Goal: Task Accomplishment & Management: Manage account settings

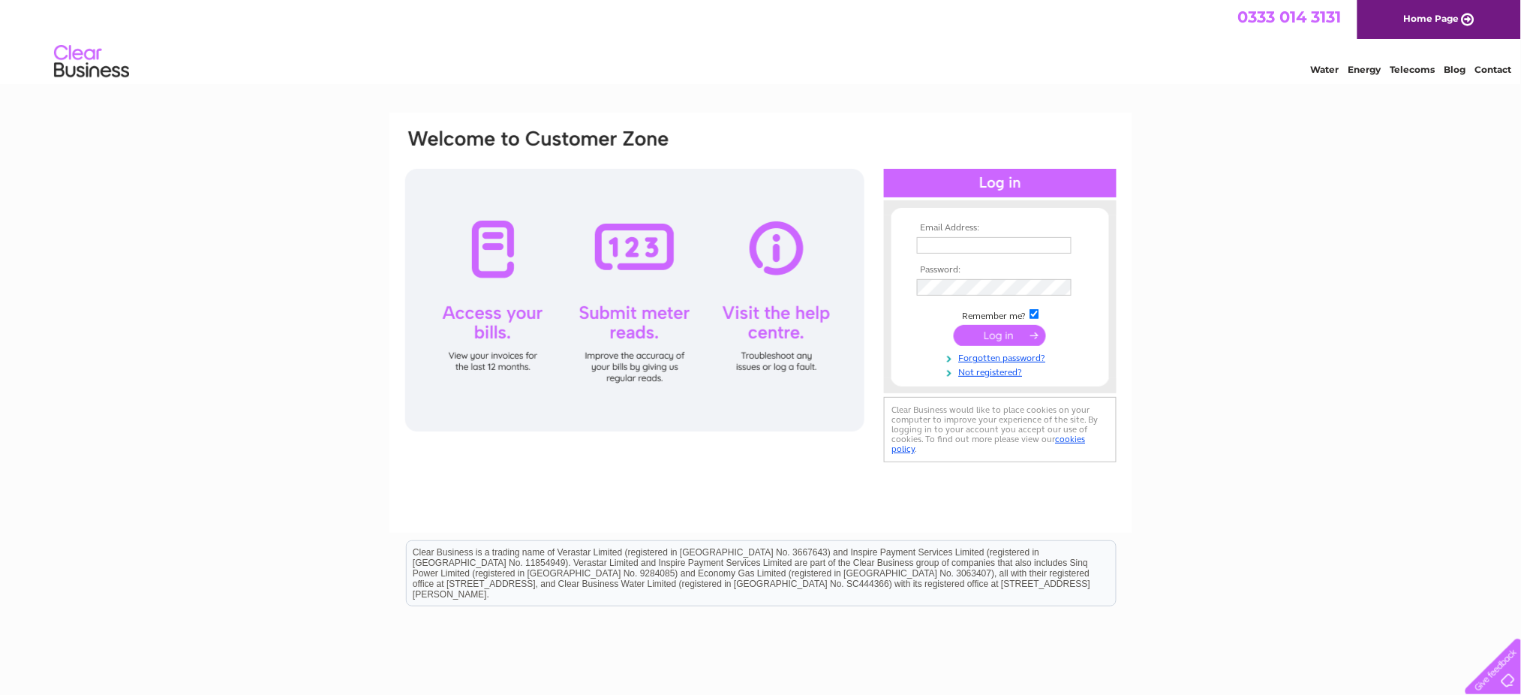
type input "duzzer66@hotmail.com"
click at [1001, 325] on input "submit" at bounding box center [1000, 335] width 92 height 21
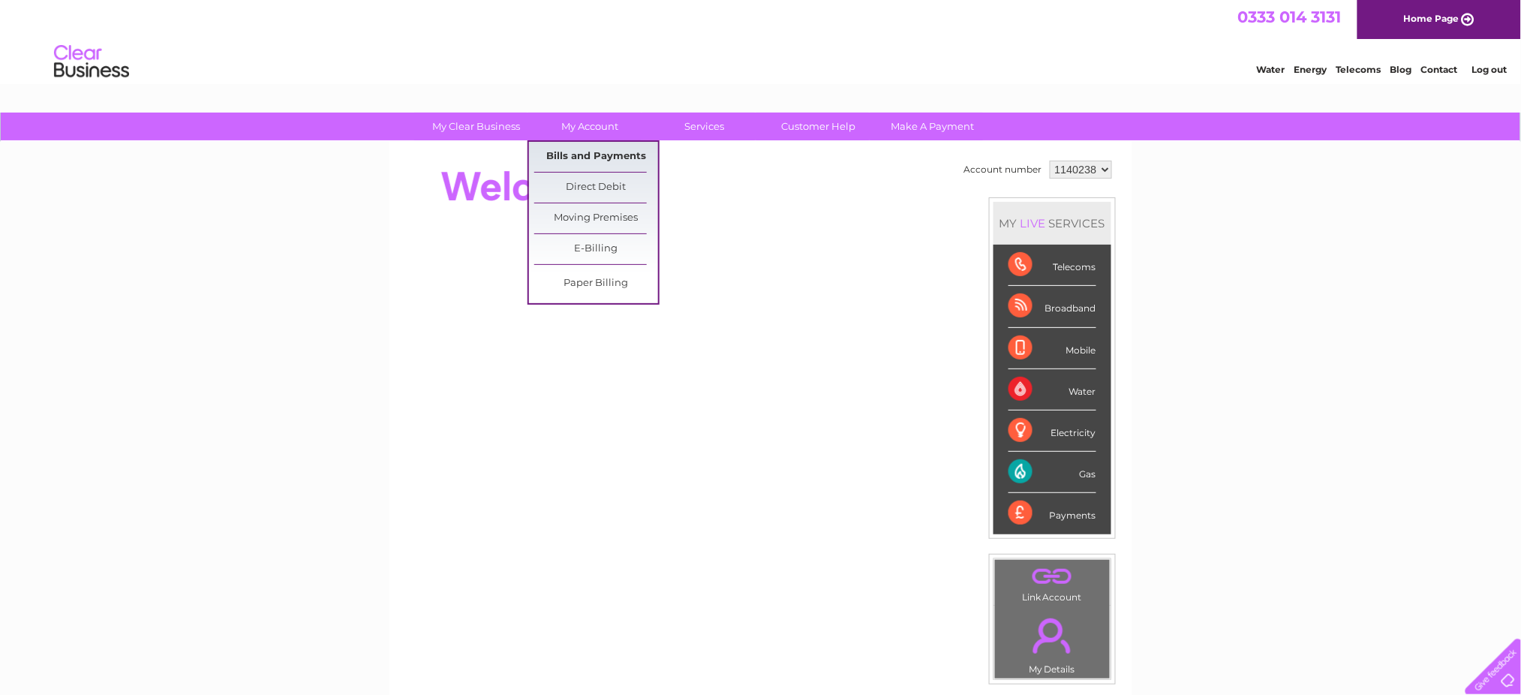
click at [579, 152] on link "Bills and Payments" at bounding box center [596, 157] width 124 height 30
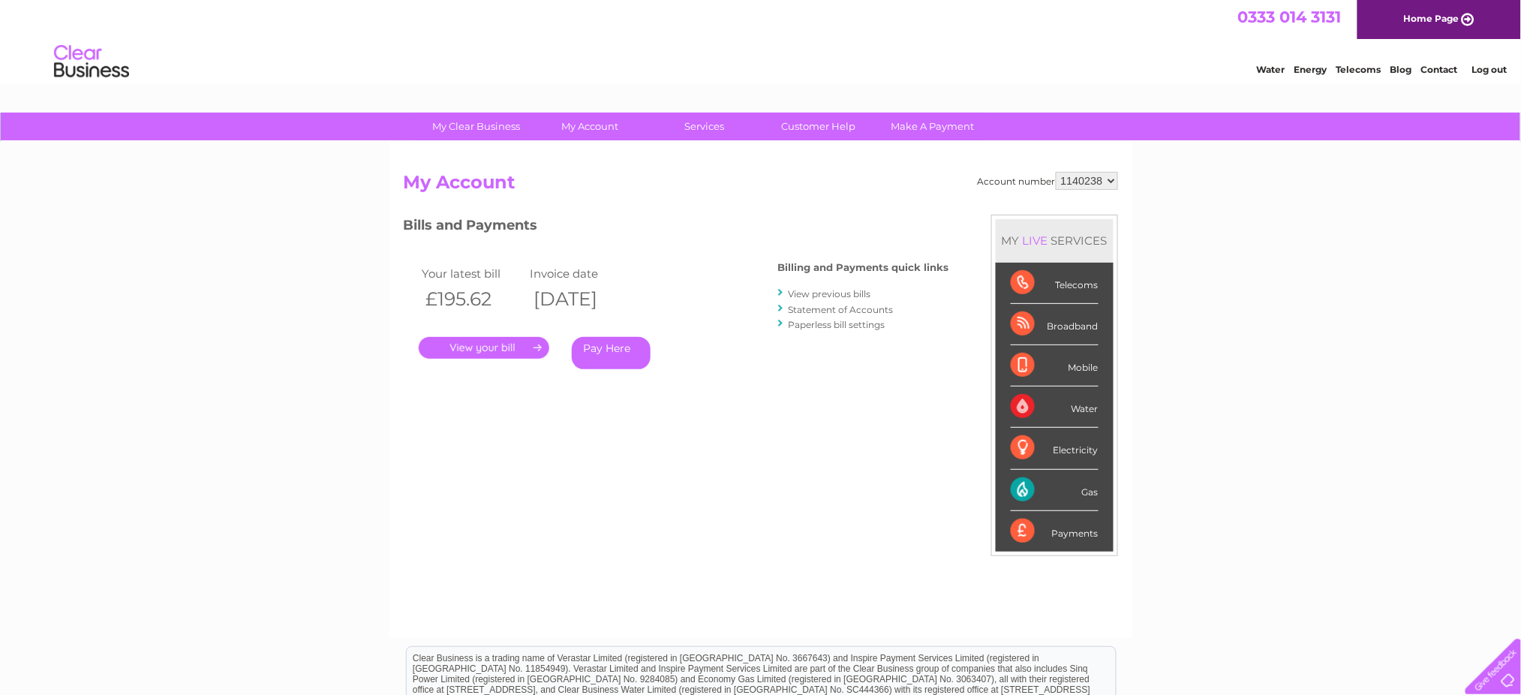
click at [451, 349] on link "." at bounding box center [484, 348] width 131 height 22
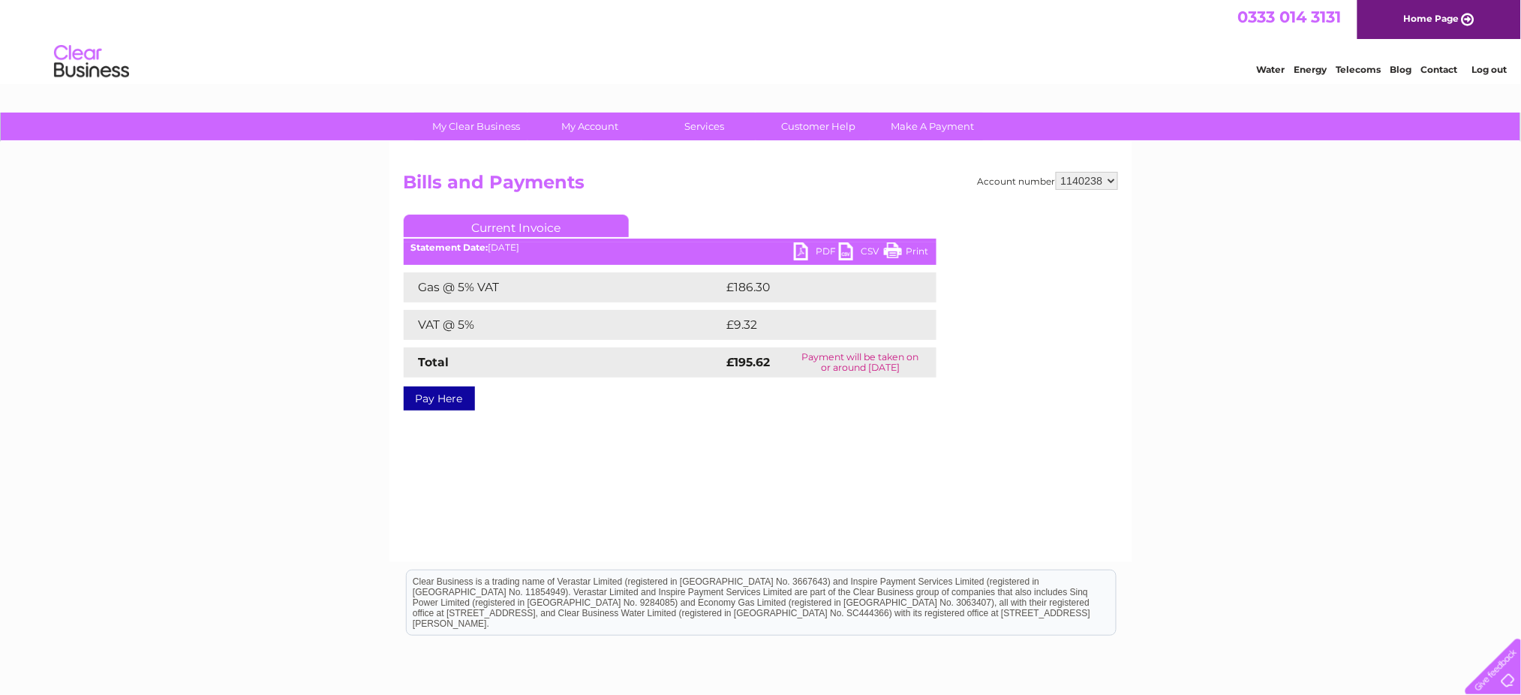
click at [537, 226] on link "Current Invoice" at bounding box center [516, 226] width 225 height 23
click at [820, 247] on link "PDF" at bounding box center [816, 253] width 45 height 22
